Goal: Task Accomplishment & Management: Manage account settings

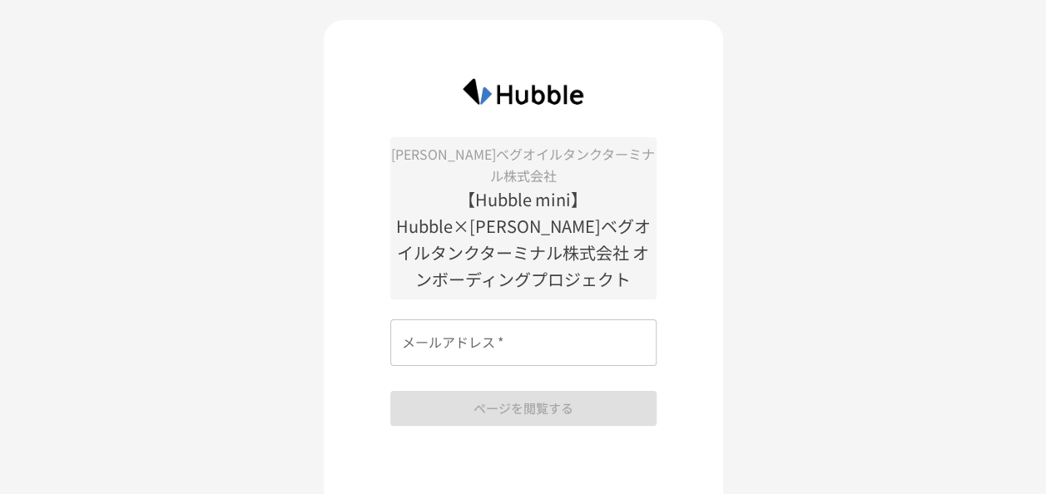
click at [522, 320] on input "メールアドレス   *" at bounding box center [523, 343] width 266 height 47
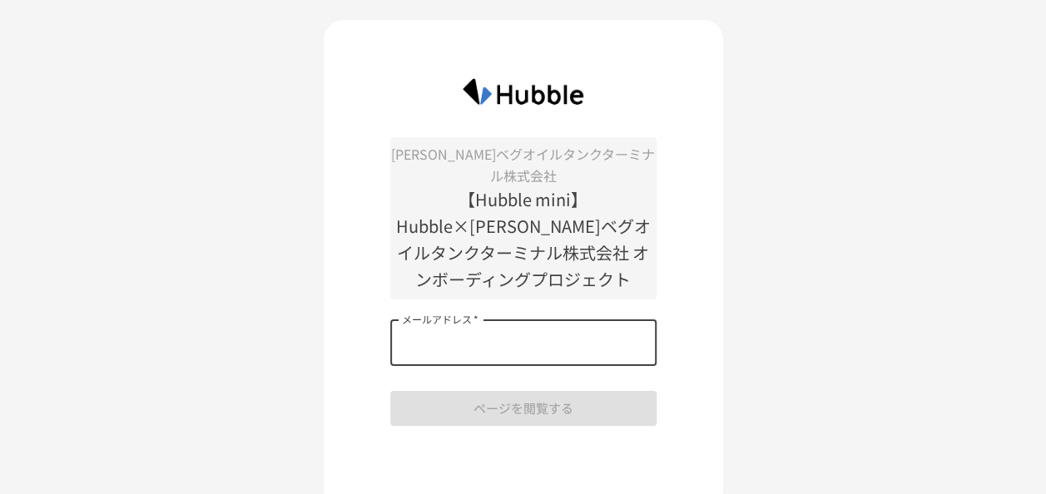
type input "**********"
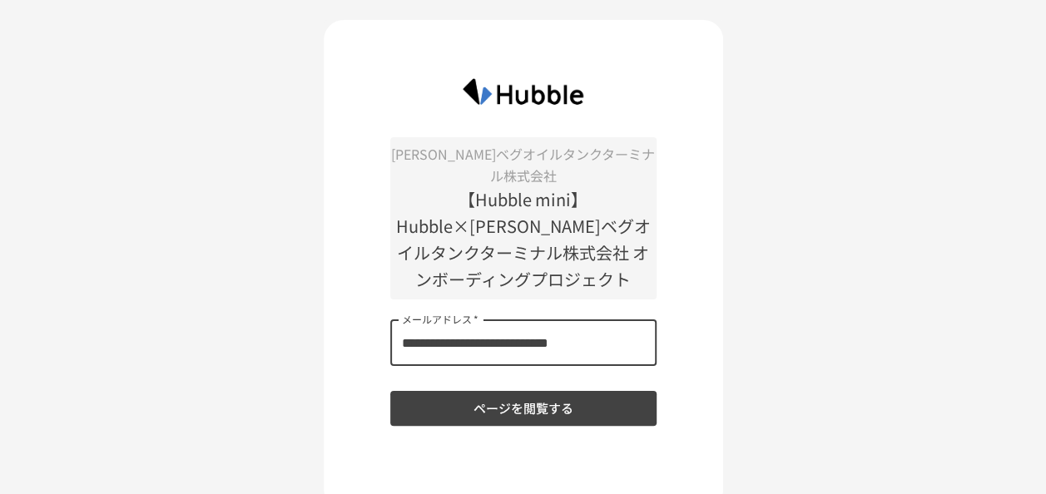
click at [518, 391] on button "ページを閲覧する" at bounding box center [523, 408] width 266 height 35
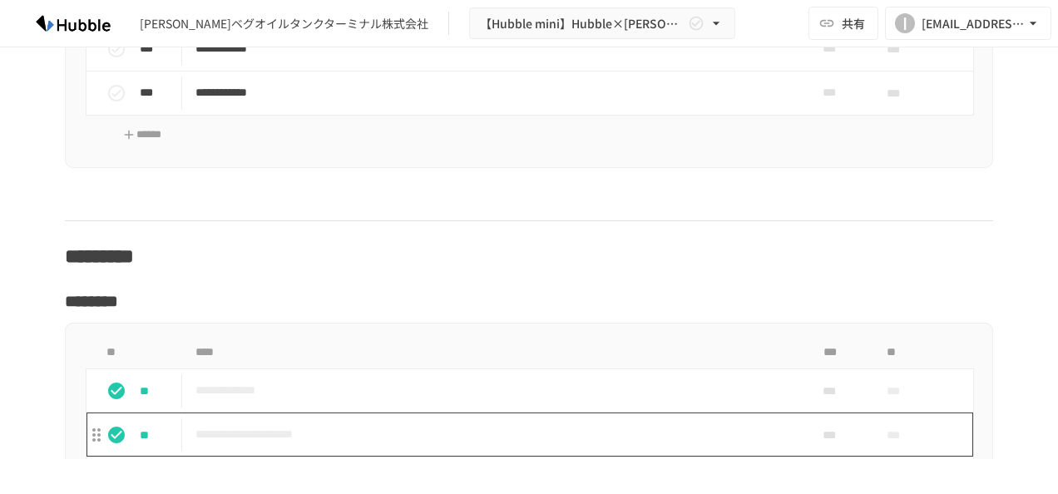
scroll to position [1082, 0]
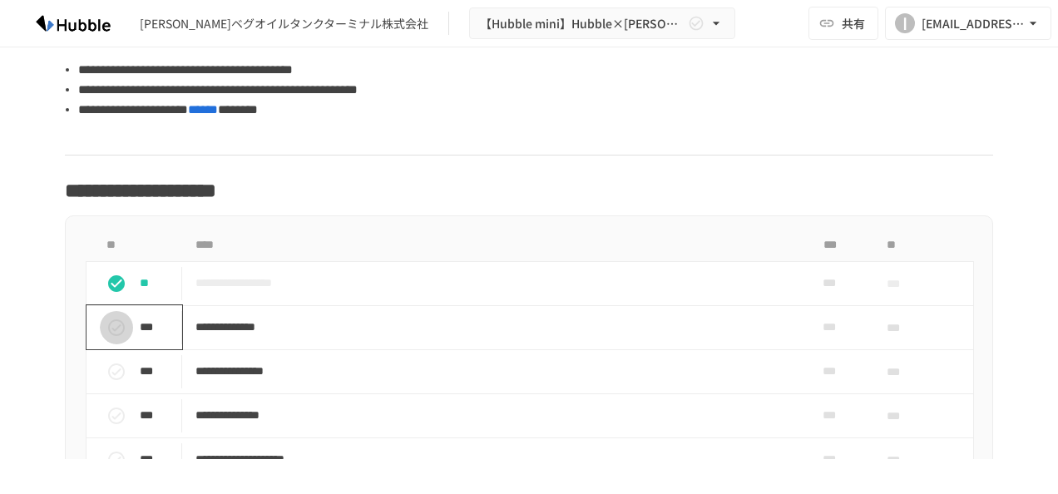
click at [111, 318] on icon "status" at bounding box center [117, 328] width 20 height 20
click at [107, 406] on icon "status" at bounding box center [117, 416] width 20 height 20
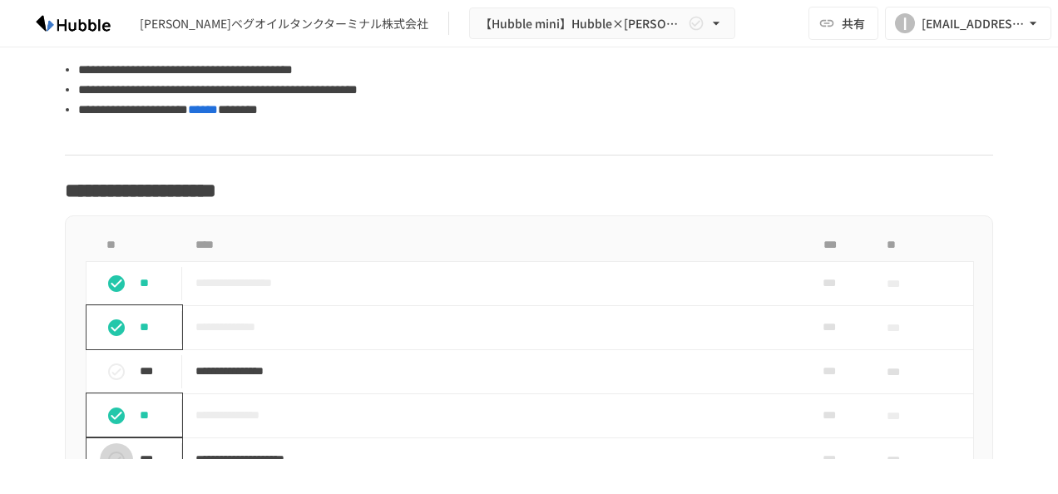
click at [107, 450] on icon "status" at bounding box center [117, 460] width 20 height 20
click at [110, 364] on icon "status" at bounding box center [116, 372] width 17 height 17
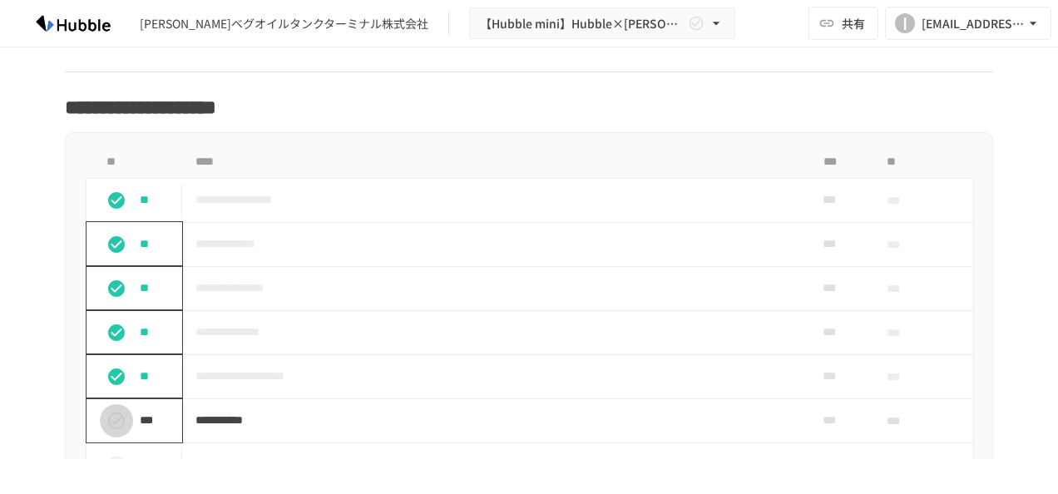
click at [107, 404] on button "status" at bounding box center [116, 420] width 33 height 33
click at [115, 455] on icon "status" at bounding box center [117, 465] width 20 height 20
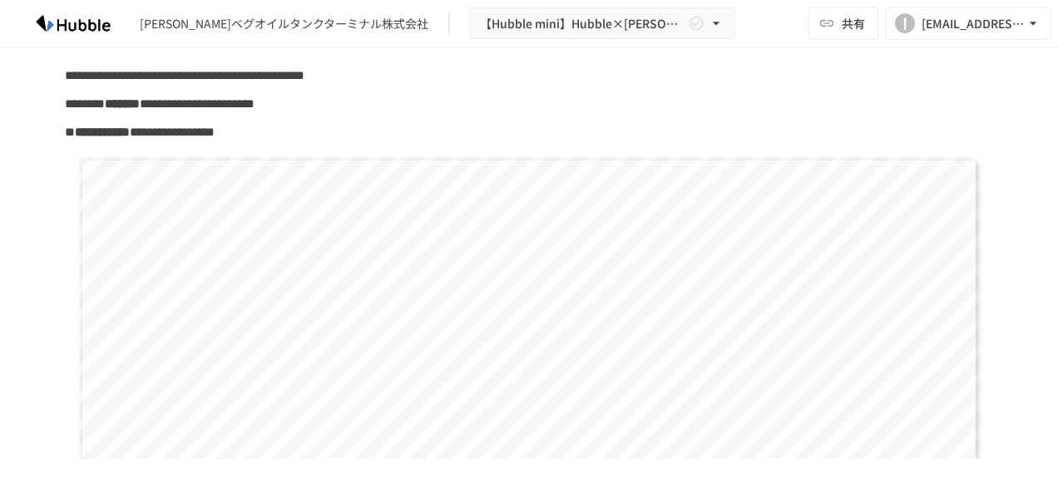
scroll to position [0, 0]
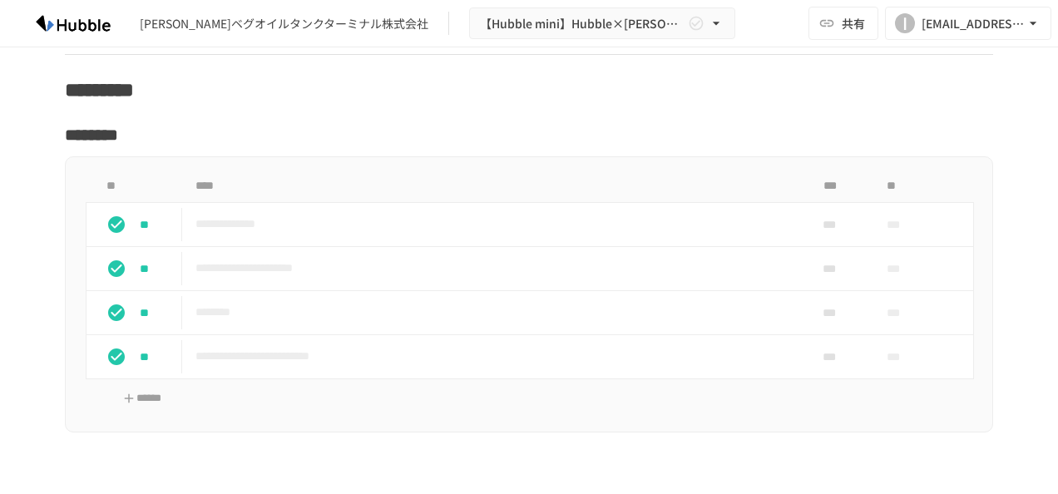
scroll to position [2247, 0]
